Goal: Check status: Check status

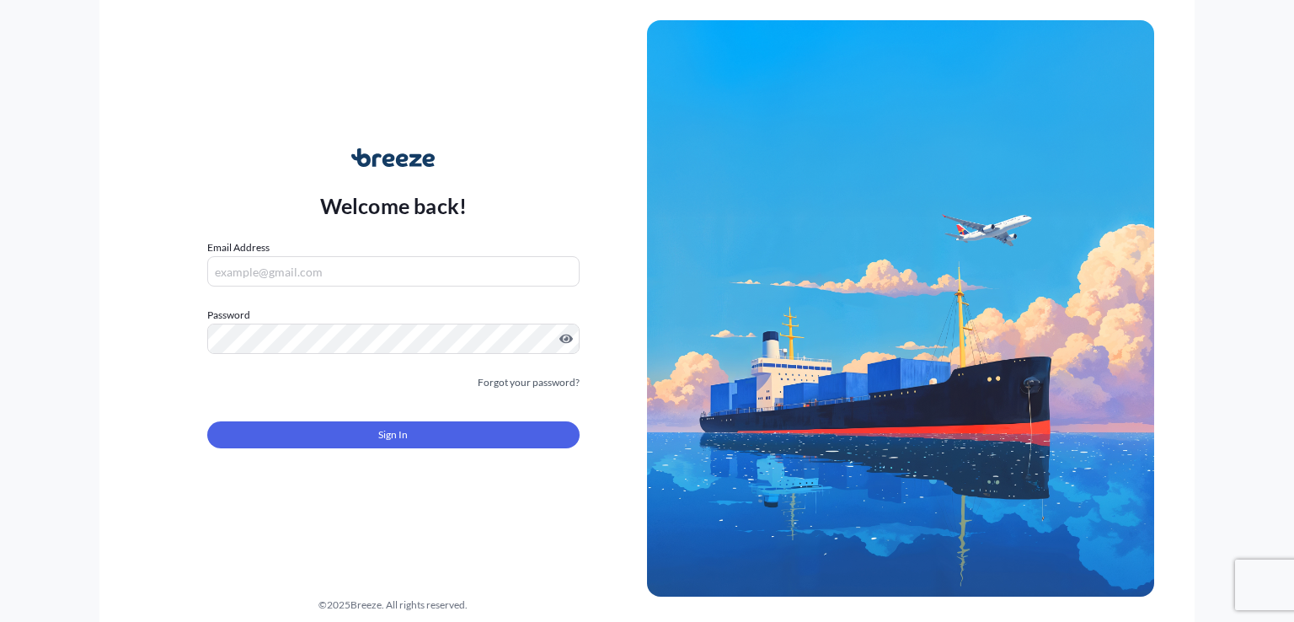
type input "[EMAIL_ADDRESS][DOMAIN_NAME]"
click at [486, 435] on button "Sign In" at bounding box center [393, 434] width 372 height 27
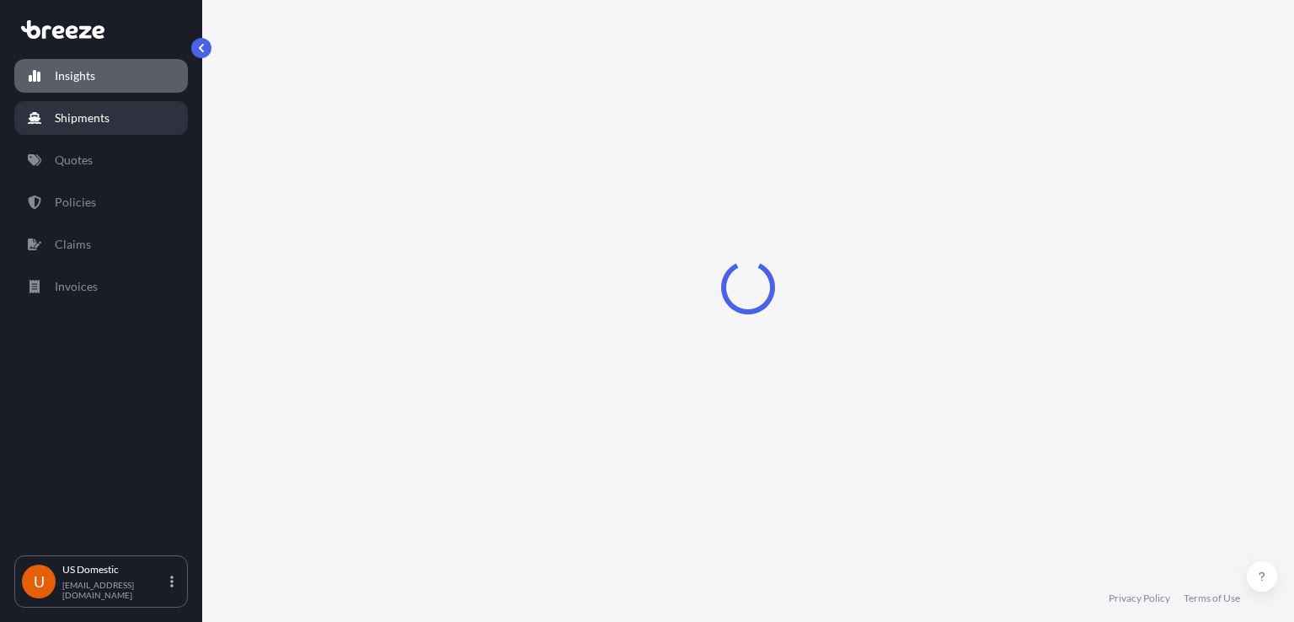
click at [77, 113] on p "Shipments" at bounding box center [82, 118] width 55 height 17
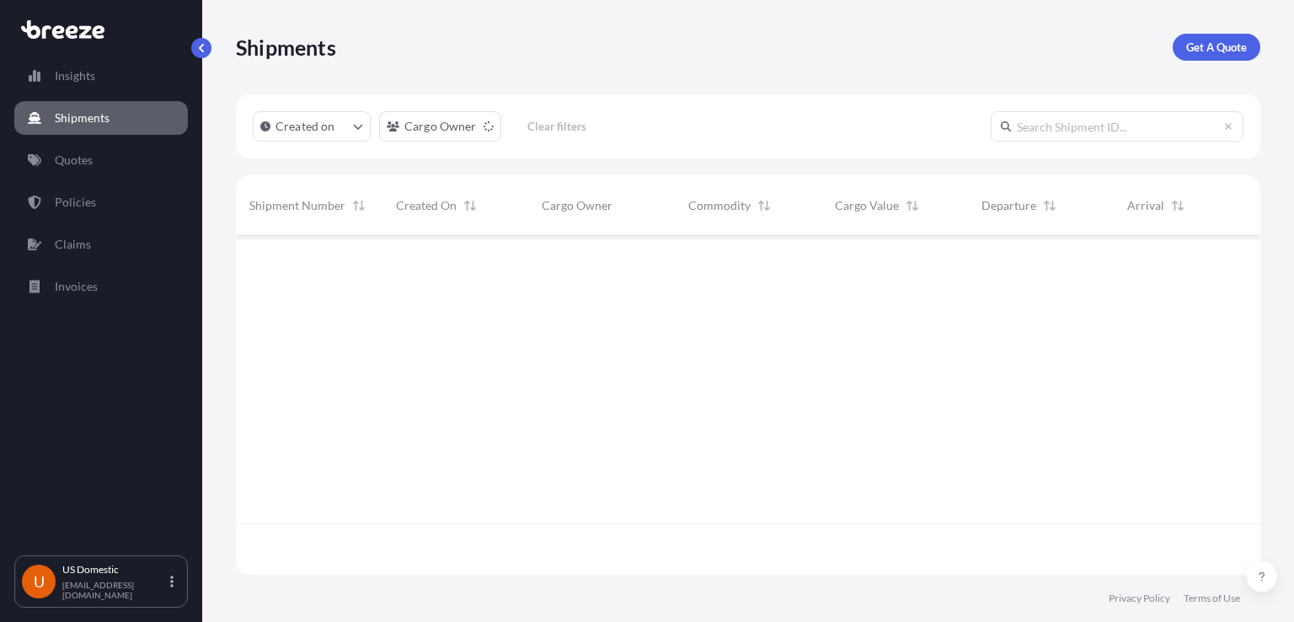
scroll to position [386, 1011]
click at [1018, 130] on input "text" at bounding box center [1117, 126] width 253 height 30
paste input "do10673"
type input "do10673"
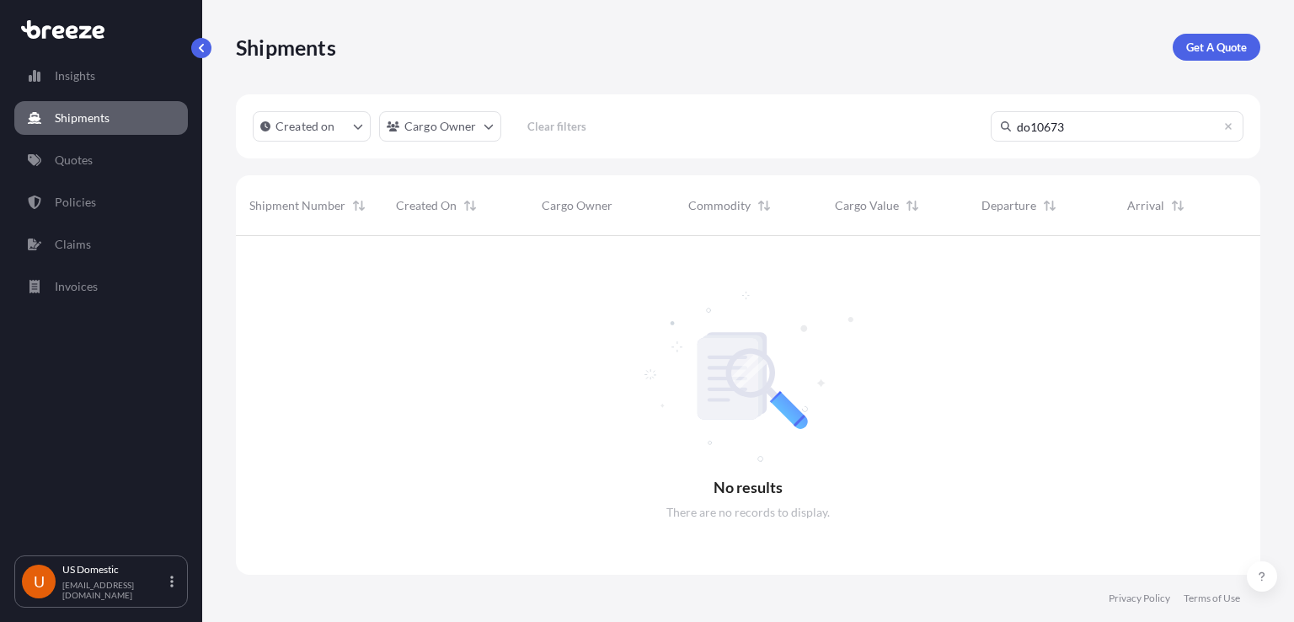
scroll to position [386, 1011]
click at [108, 169] on link "Quotes" at bounding box center [101, 160] width 174 height 34
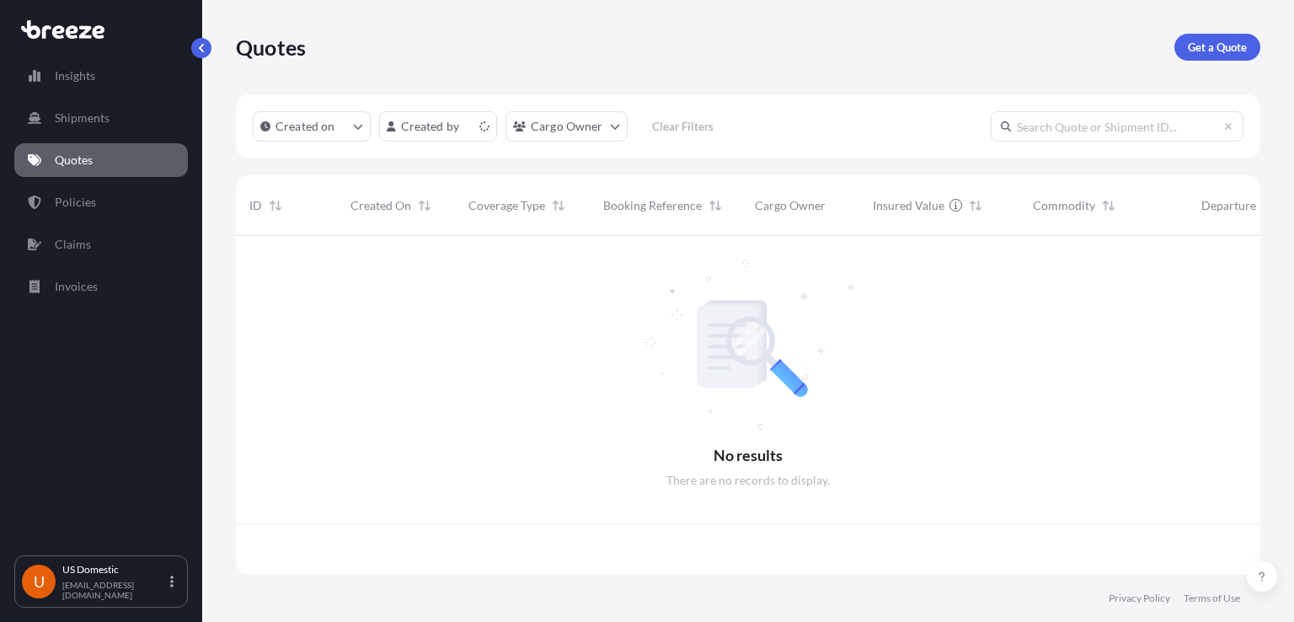
scroll to position [335, 1011]
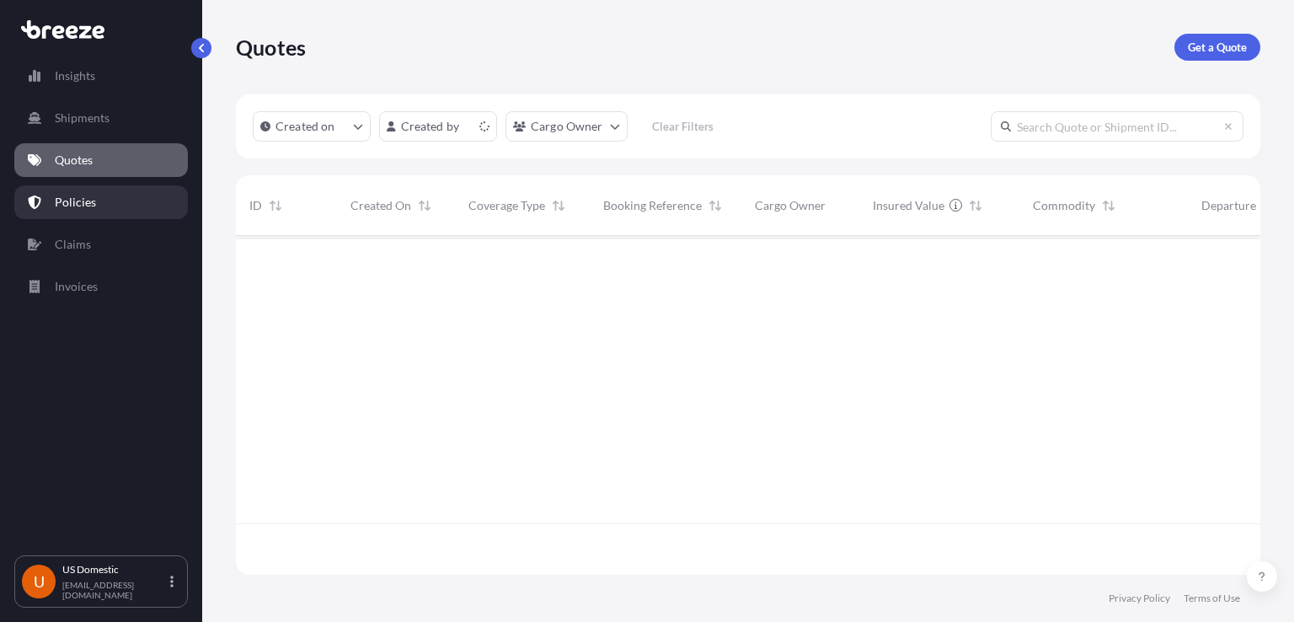
click at [124, 208] on link "Policies" at bounding box center [101, 202] width 174 height 34
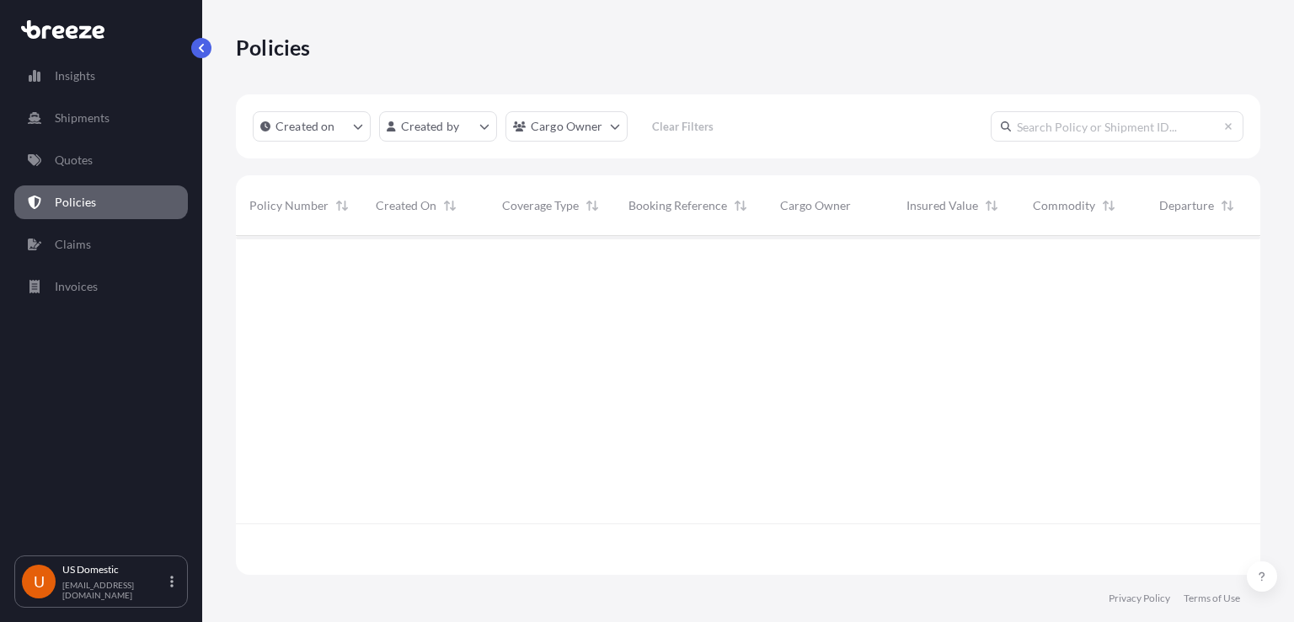
scroll to position [335, 1011]
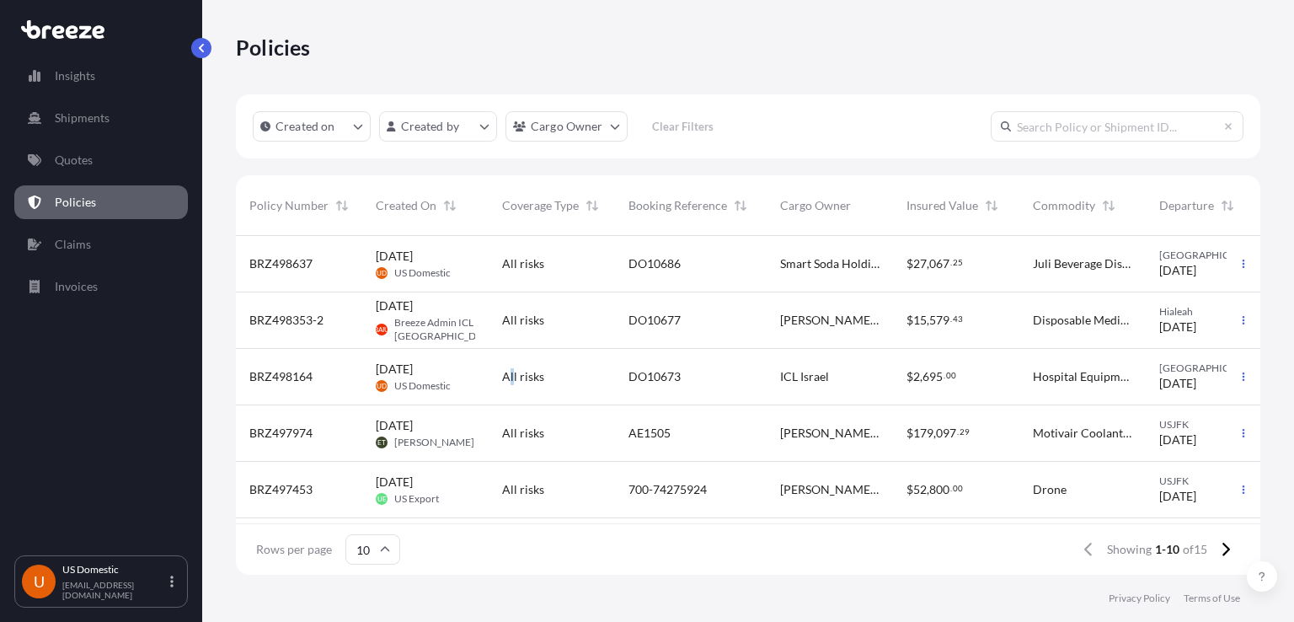
click at [511, 378] on span "All risks" at bounding box center [523, 376] width 42 height 17
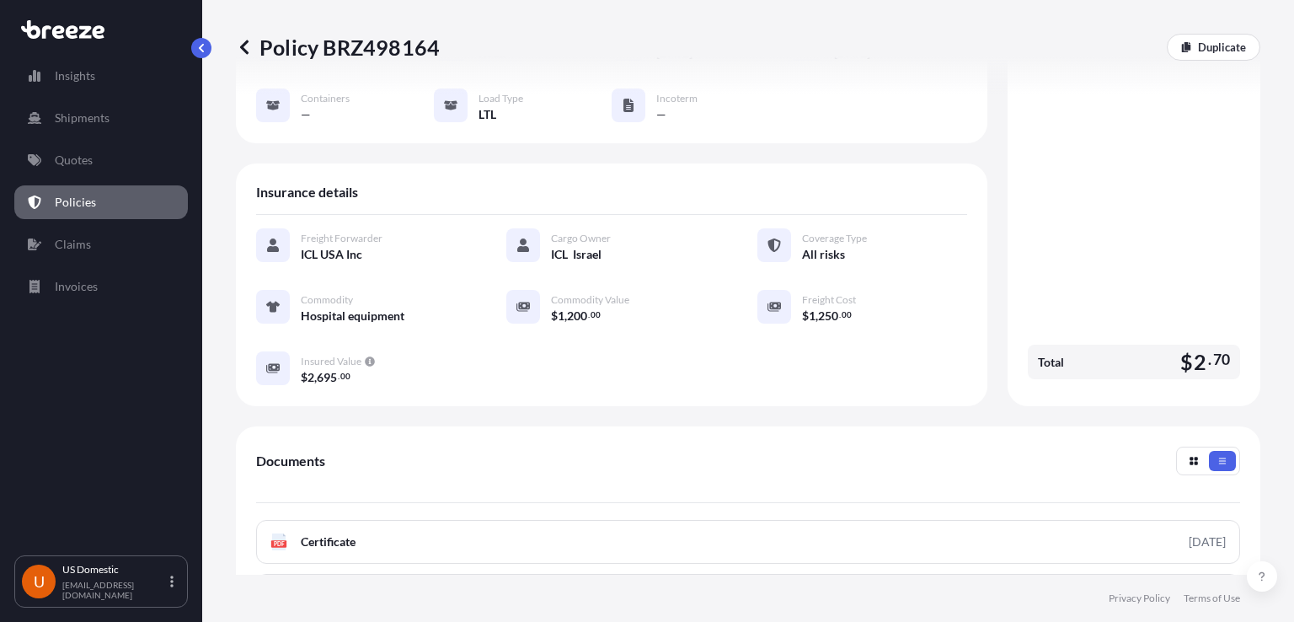
scroll to position [30, 0]
